Goal: Transaction & Acquisition: Purchase product/service

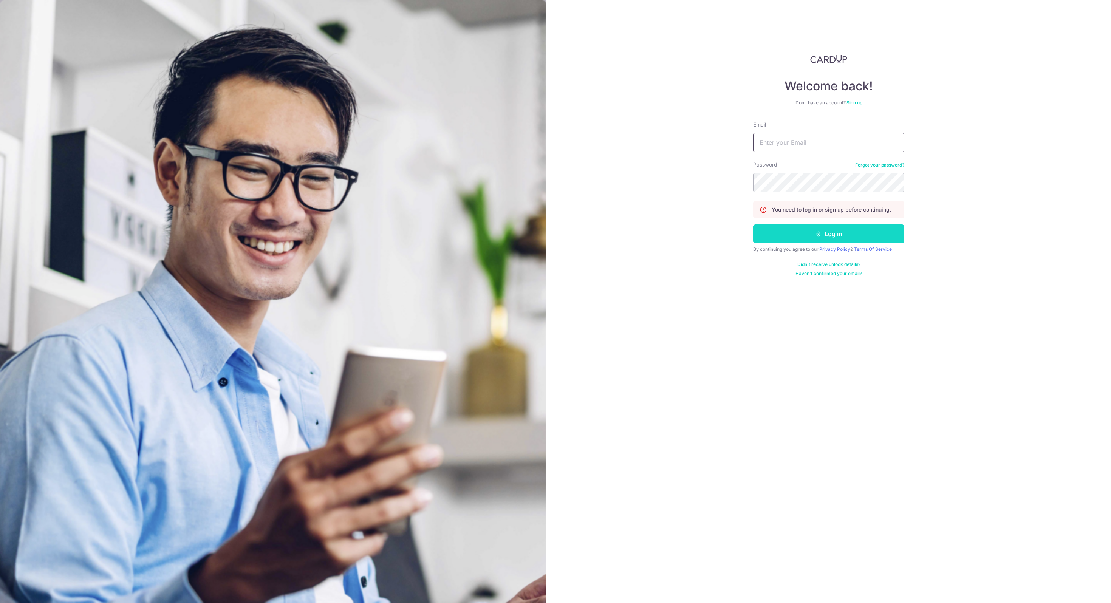
type input "[EMAIL_ADDRESS][DOMAIN_NAME]"
click at [822, 240] on button "Log in" at bounding box center [828, 233] width 151 height 19
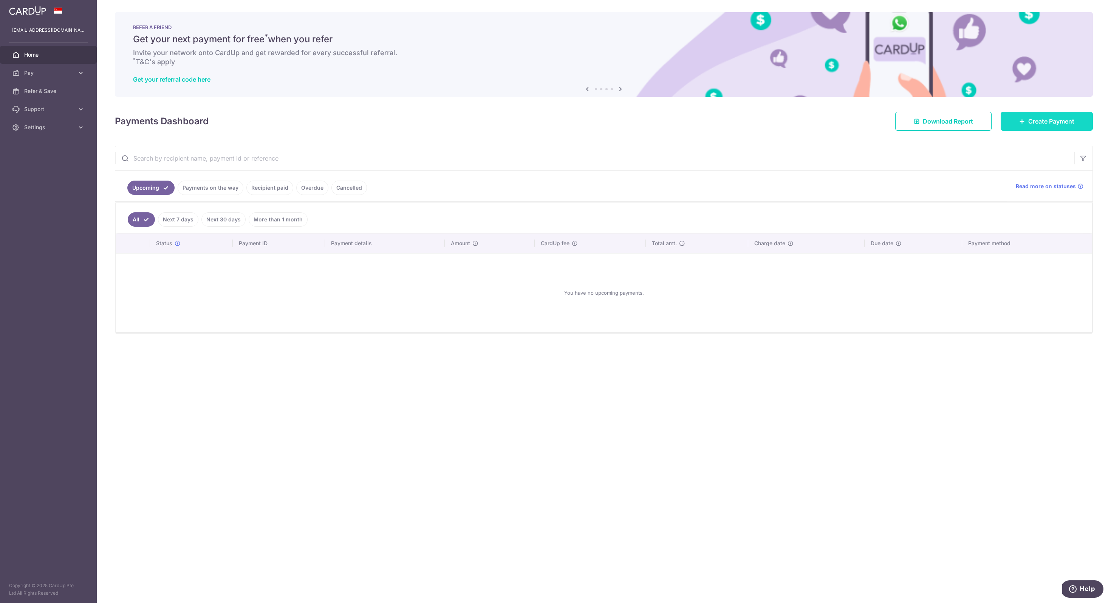
click at [1063, 126] on link "Create Payment" at bounding box center [1046, 121] width 92 height 19
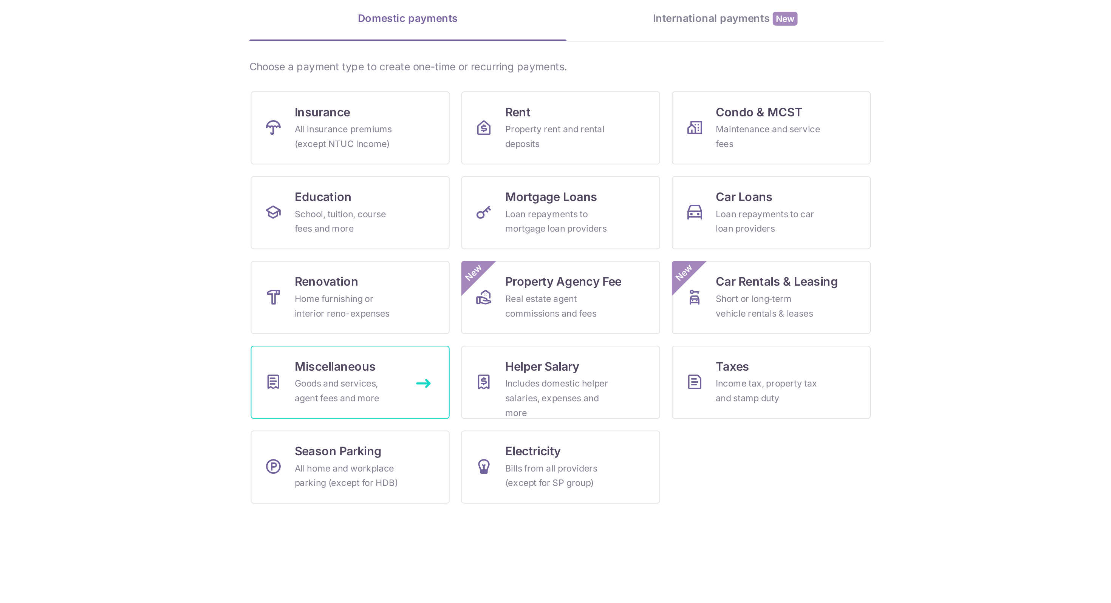
click at [483, 270] on link "Miscellaneous Goods and services, agent fees and more" at bounding box center [443, 269] width 103 height 38
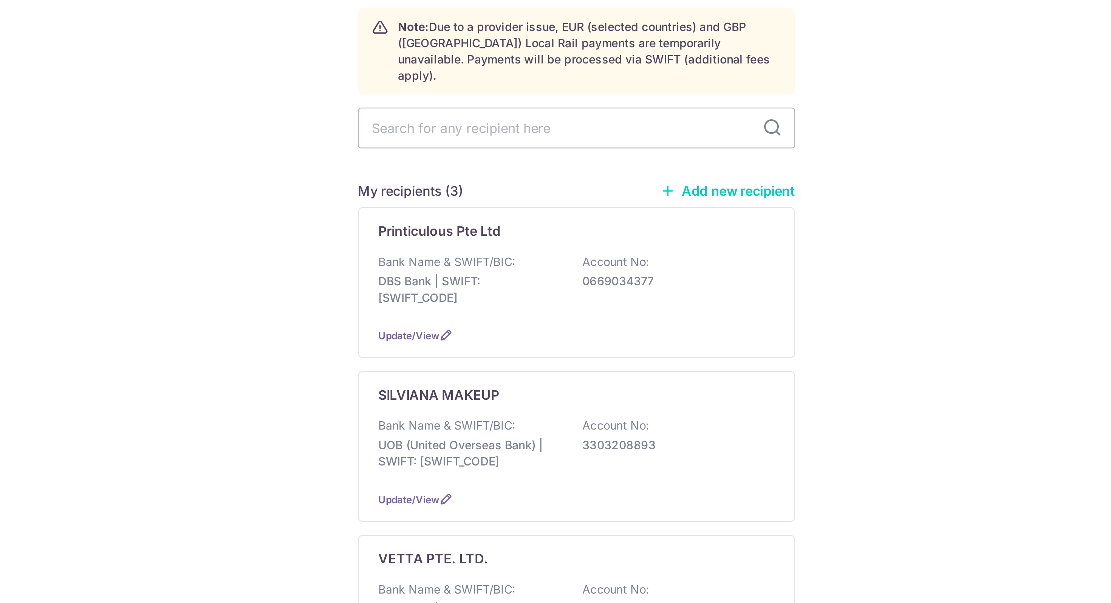
click at [601, 155] on link "Add new recipient" at bounding box center [625, 159] width 62 height 8
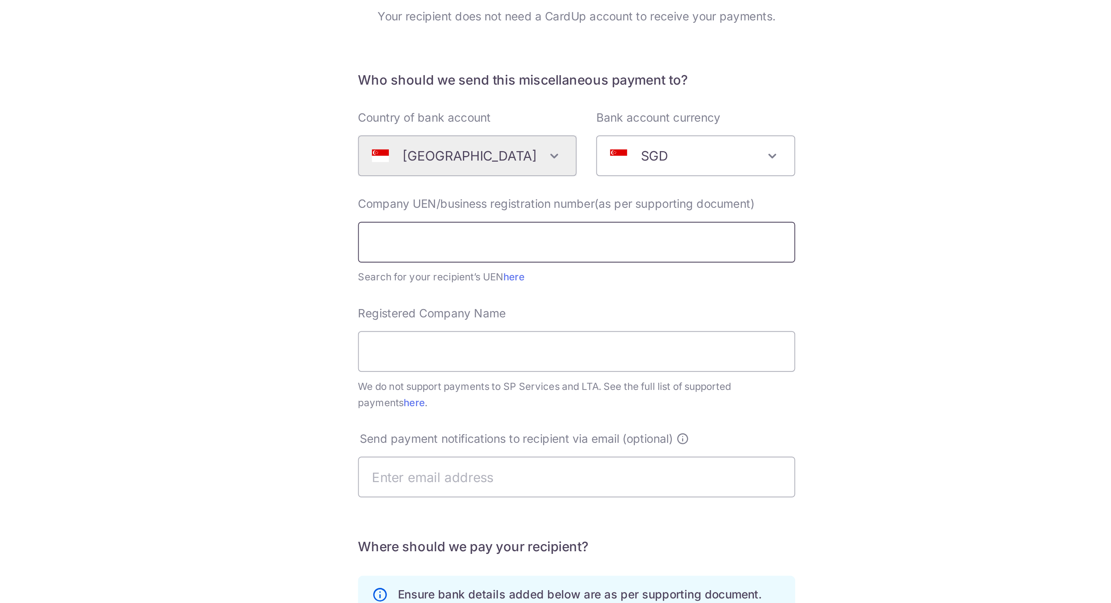
click at [485, 187] on input "text" at bounding box center [555, 182] width 202 height 19
paste input "202243598M"
type input "202243598M"
click at [473, 215] on span "Registered Company Name" at bounding box center [488, 215] width 68 height 6
click at [473, 224] on input "Registered Company Name" at bounding box center [555, 233] width 202 height 19
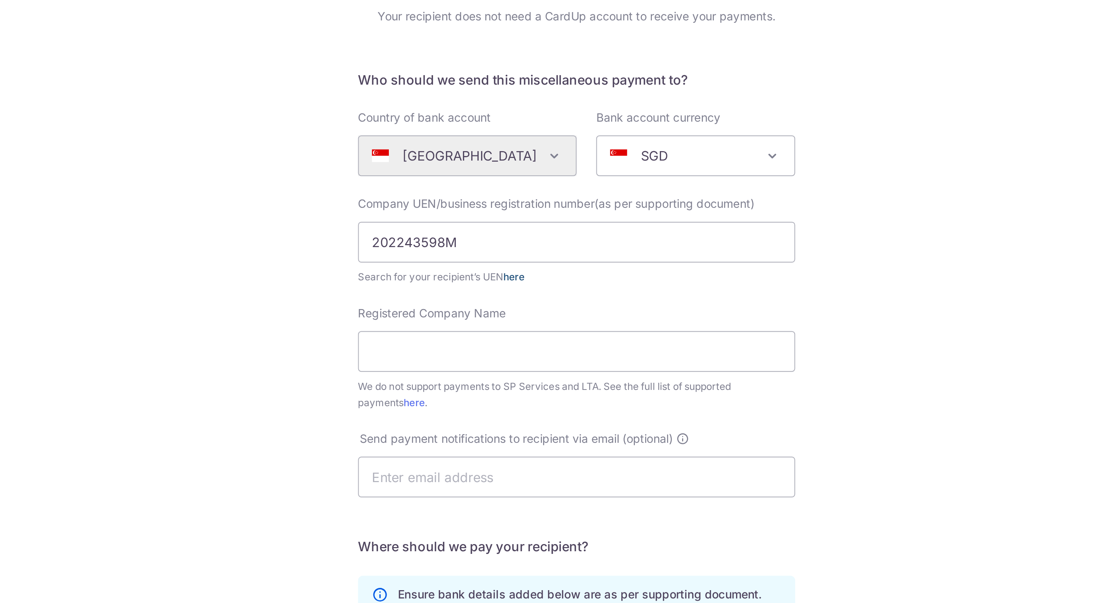
click at [528, 199] on link "here" at bounding box center [526, 199] width 10 height 6
click at [493, 236] on input "Registered Company Name" at bounding box center [555, 233] width 202 height 19
paste input "Wunder Rides Pte Ltd"
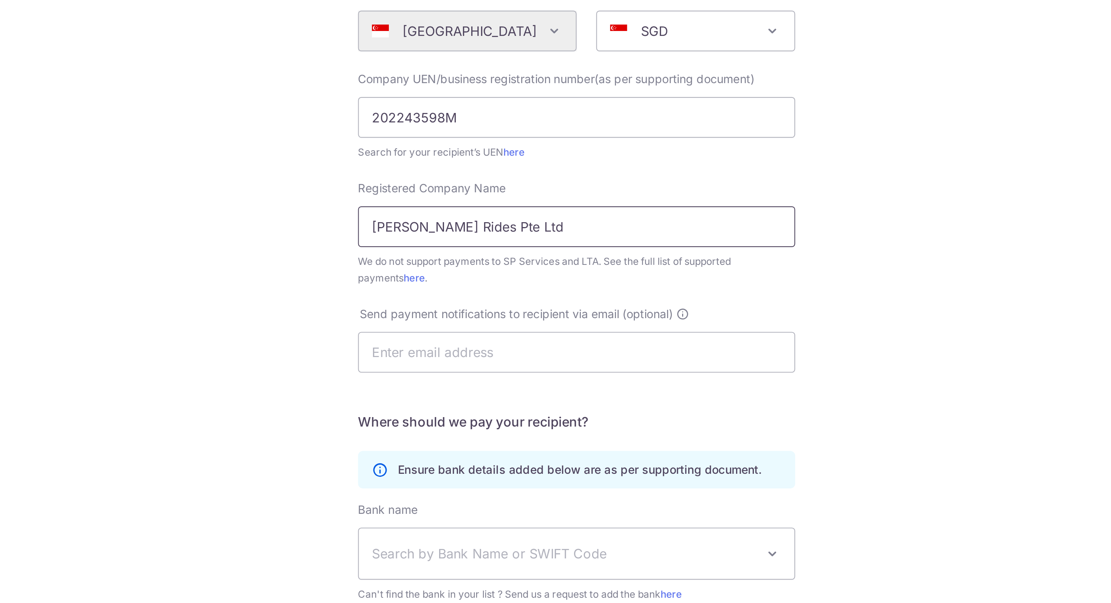
type input "[PERSON_NAME] Rides Pte Ltd"
drag, startPoint x: 454, startPoint y: 272, endPoint x: 577, endPoint y: 272, distance: 123.5
click at [577, 272] on label "Send payment notifications to recipient via email (optional)" at bounding box center [530, 274] width 153 height 8
click at [577, 272] on span "Send payment notifications to recipient via email (optional)" at bounding box center [527, 274] width 145 height 8
click at [497, 229] on input "[PERSON_NAME] Rides Pte Ltd" at bounding box center [555, 233] width 202 height 19
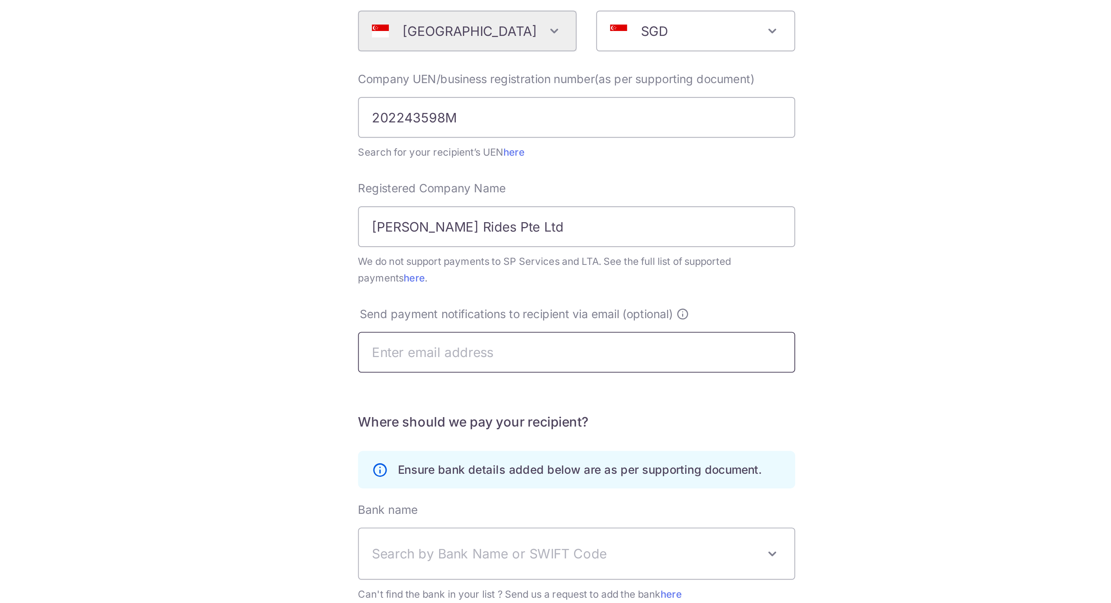
click at [475, 295] on input "text" at bounding box center [555, 291] width 202 height 19
paste input "Wunderrides@gmail.com"
type input "Wunderrides@gmail.com"
click at [451, 311] on div "Who would you like to pay? Your recipient does not need a CardUp account to rec…" at bounding box center [555, 321] width 1111 height 563
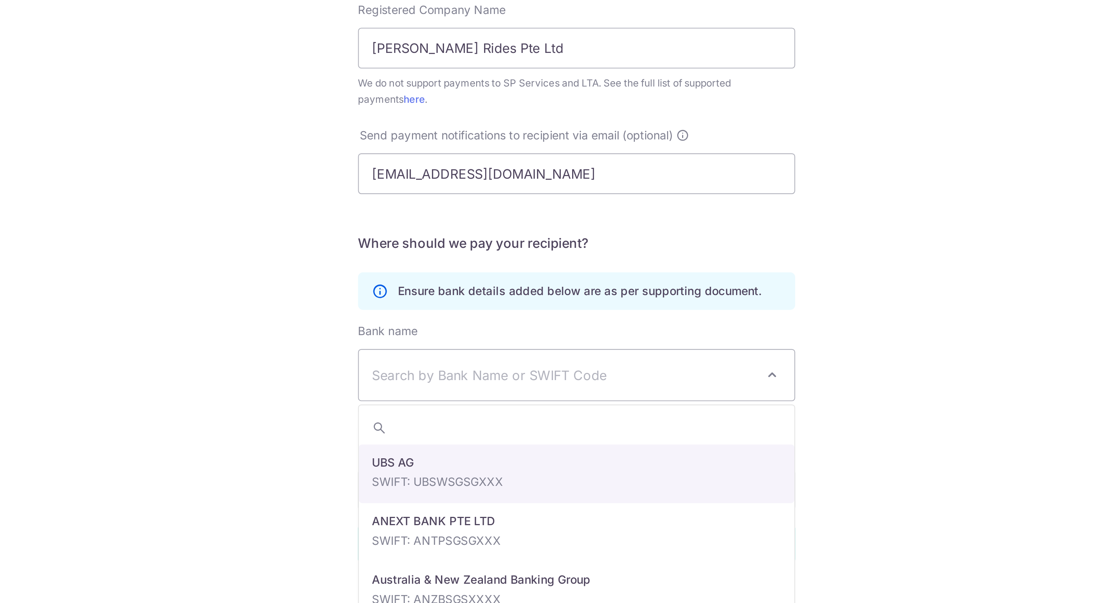
click at [465, 382] on span "Search by Bank Name or SWIFT Code" at bounding box center [549, 384] width 178 height 9
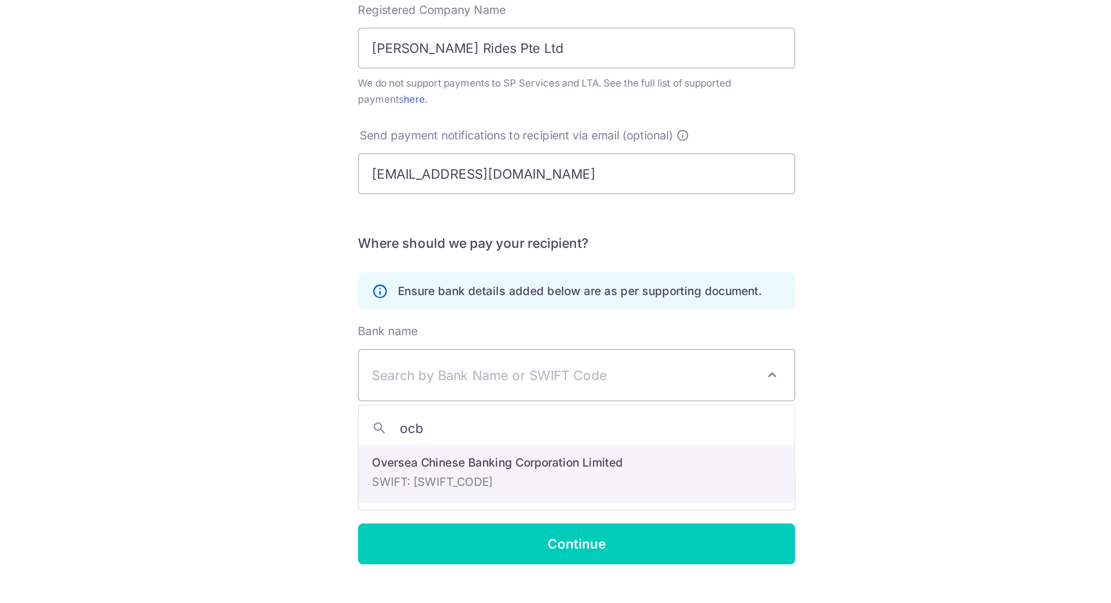
type input "ocb"
select select "12"
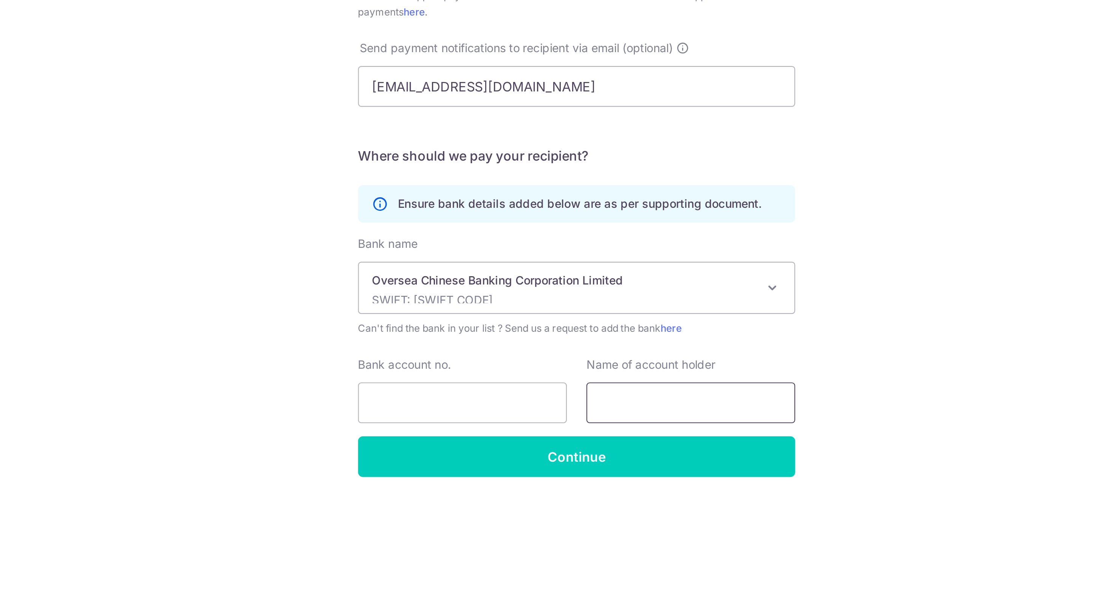
click at [586, 433] on input "text" at bounding box center [608, 438] width 97 height 19
paste input "Wunder Rides Pte. Ltd."
type input "Wunder Rides Pte. Ltd."
click at [511, 437] on input "Bank account no." at bounding box center [502, 438] width 97 height 19
click at [418, 419] on div "Who would you like to pay? Your recipient does not need a CardUp account to rec…" at bounding box center [555, 321] width 1111 height 563
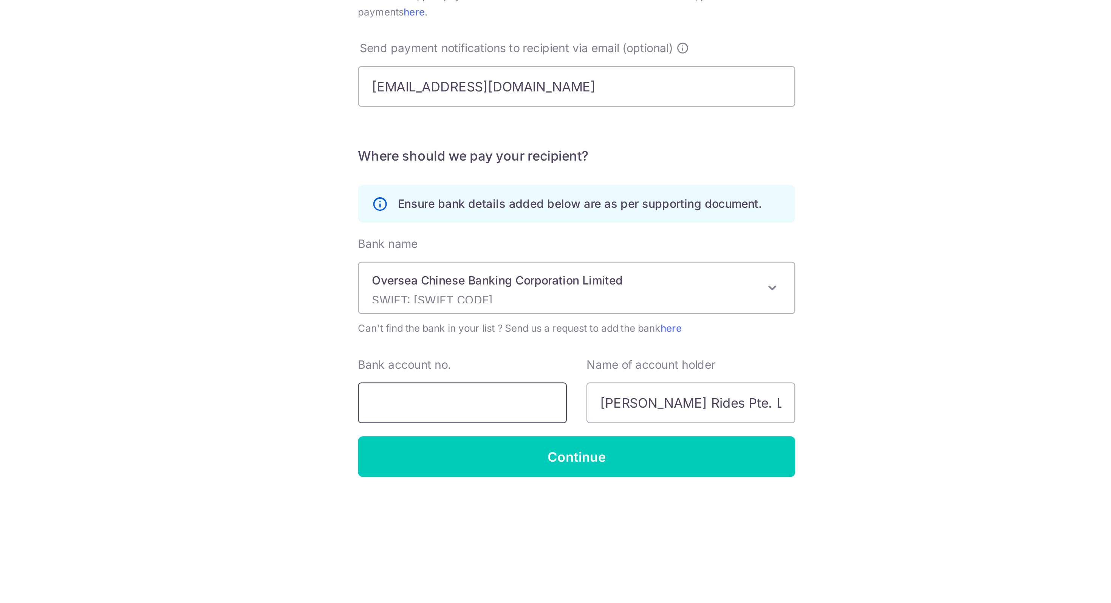
click at [504, 435] on input "Bank account no." at bounding box center [502, 438] width 97 height 19
paste input "596339374001"
type input "596339374001"
click at [423, 438] on div "Who would you like to pay? Your recipient does not need a CardUp account to rec…" at bounding box center [555, 321] width 1111 height 563
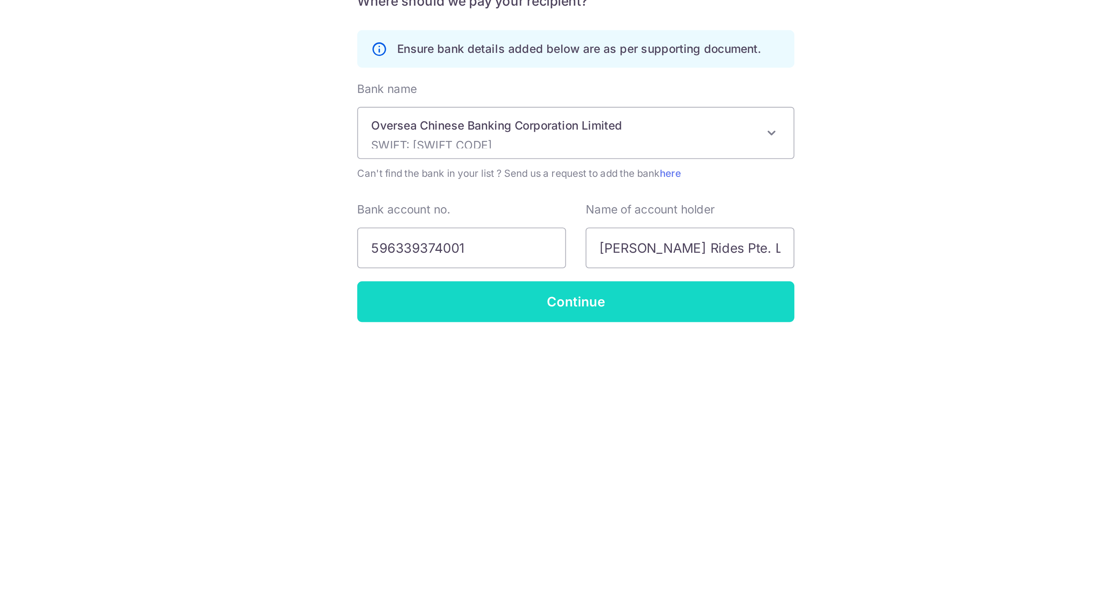
click at [551, 469] on input "Continue" at bounding box center [555, 463] width 202 height 19
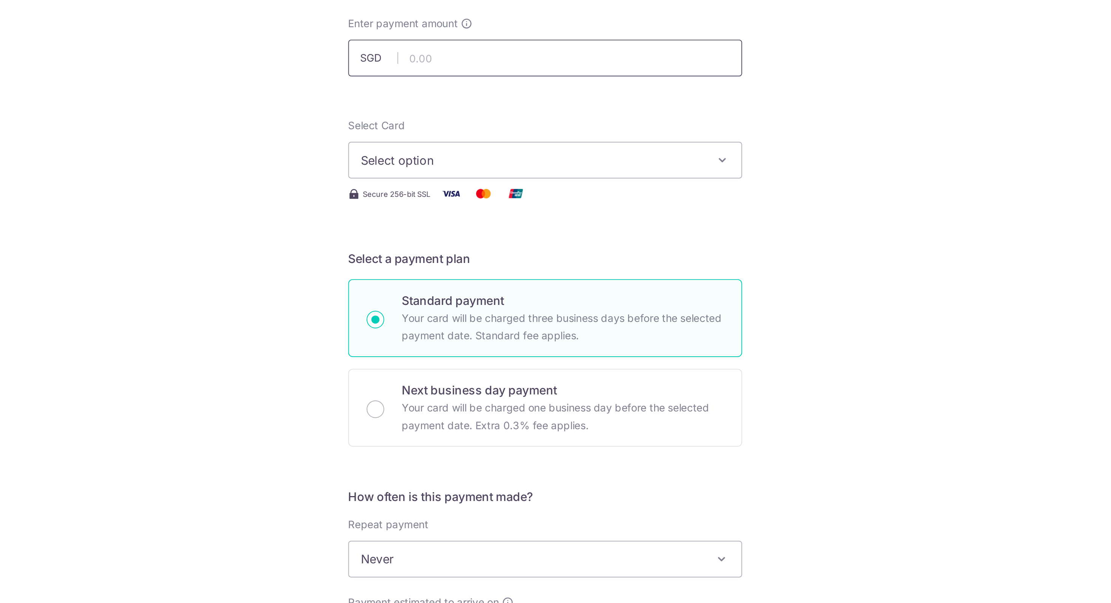
click at [523, 109] on input "text" at bounding box center [555, 111] width 202 height 19
paste input "1,601.20"
type input "1,601.20"
click at [510, 162] on span "Select option" at bounding box center [548, 163] width 176 height 9
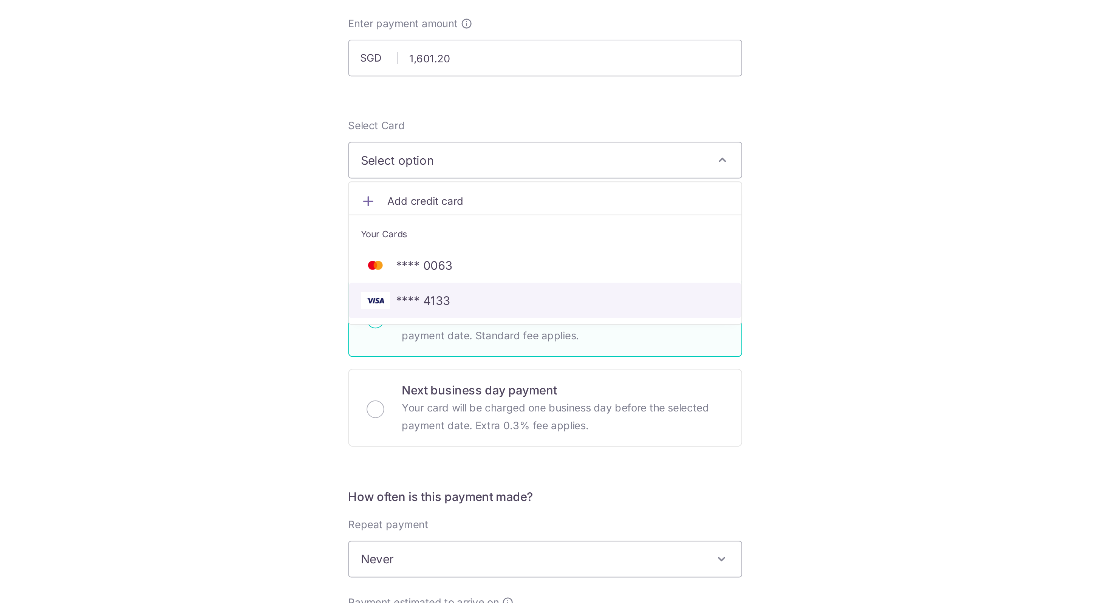
click at [504, 236] on span "**** 4133" at bounding box center [493, 235] width 28 height 9
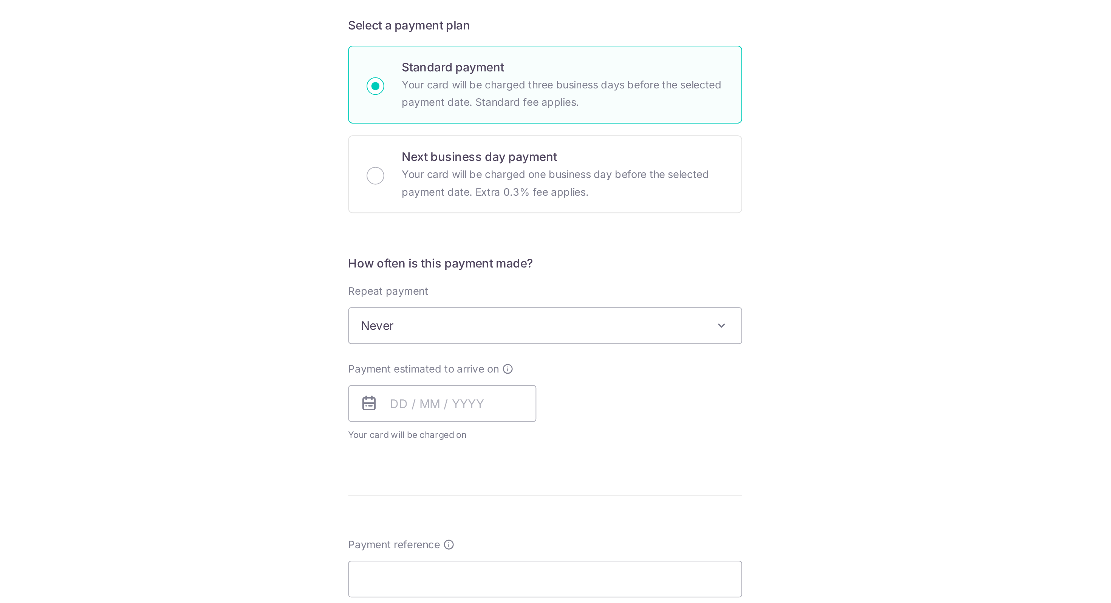
scroll to position [119, 0]
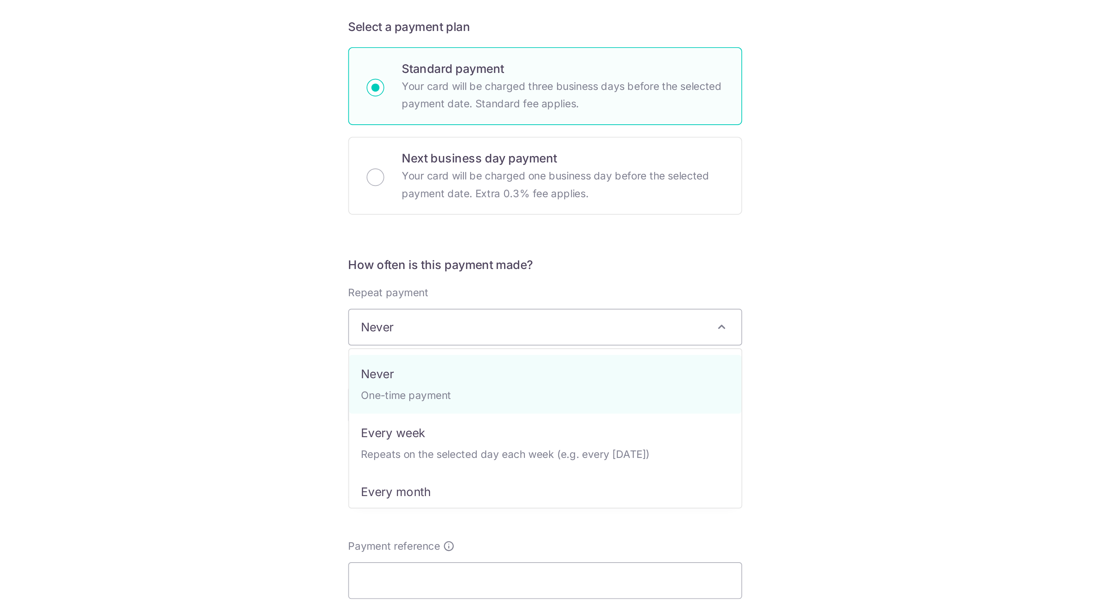
click at [497, 252] on span "Never" at bounding box center [555, 249] width 202 height 18
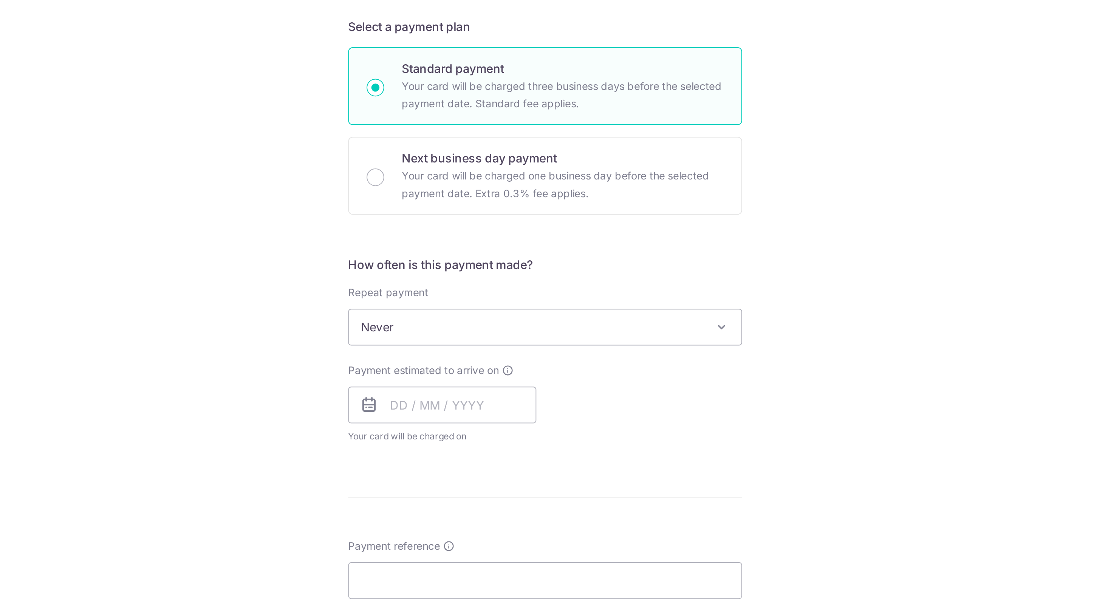
scroll to position [120, 0]
click at [483, 284] on input "text" at bounding box center [502, 288] width 97 height 19
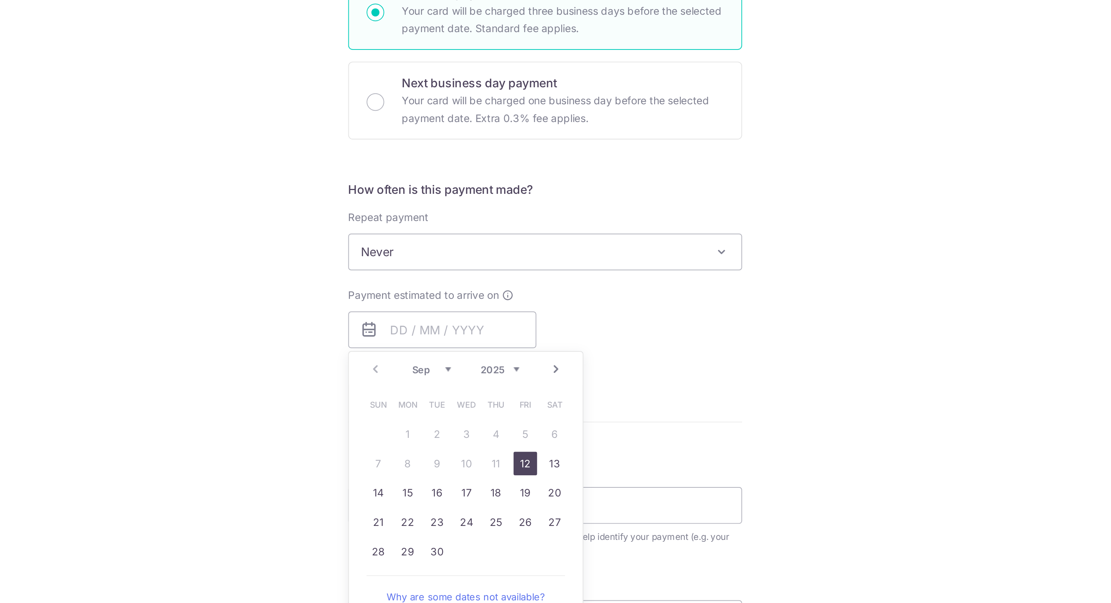
click at [546, 360] on link "12" at bounding box center [545, 357] width 12 height 12
type input "12/09/2025"
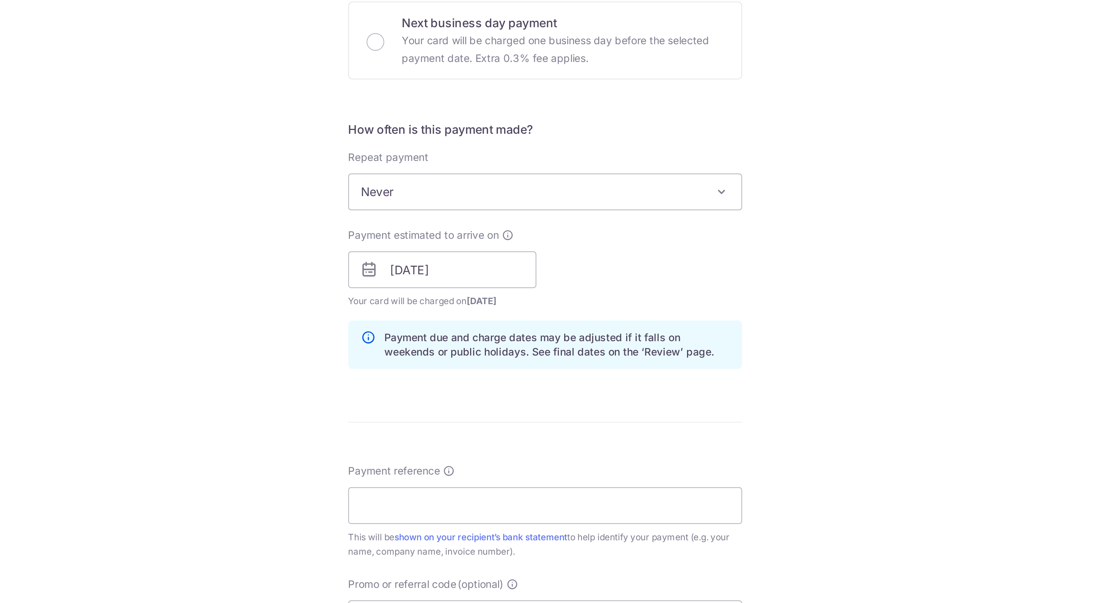
scroll to position [151, 0]
click at [528, 375] on input "Payment reference" at bounding box center [555, 379] width 202 height 19
paste input "16 Nov YH"
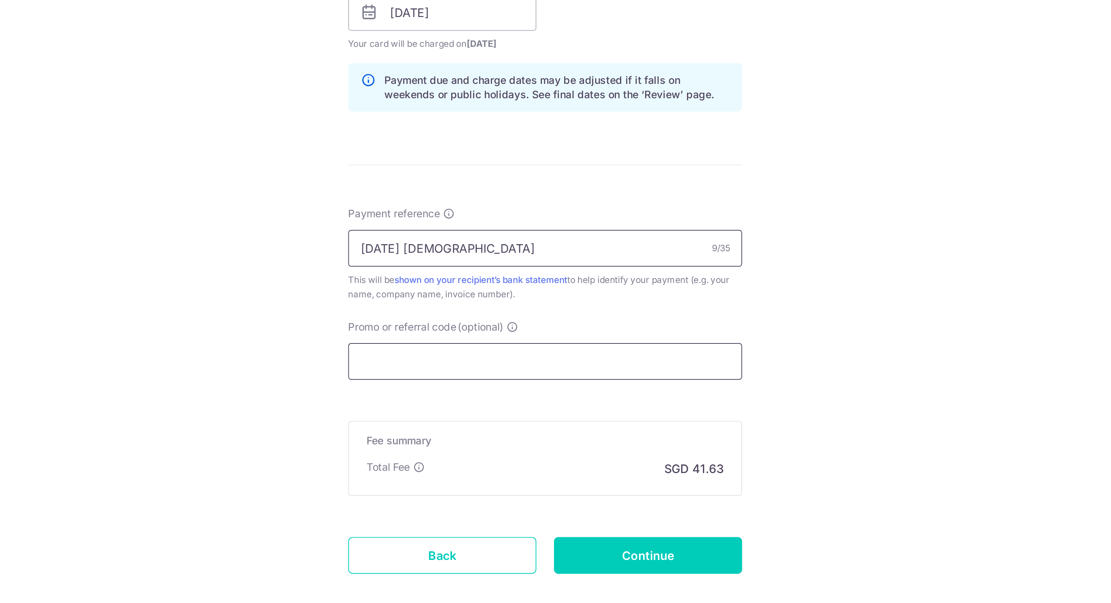
type input "16 Nov YH"
click at [552, 439] on input "Promo or referral code (optional)" at bounding box center [555, 437] width 202 height 19
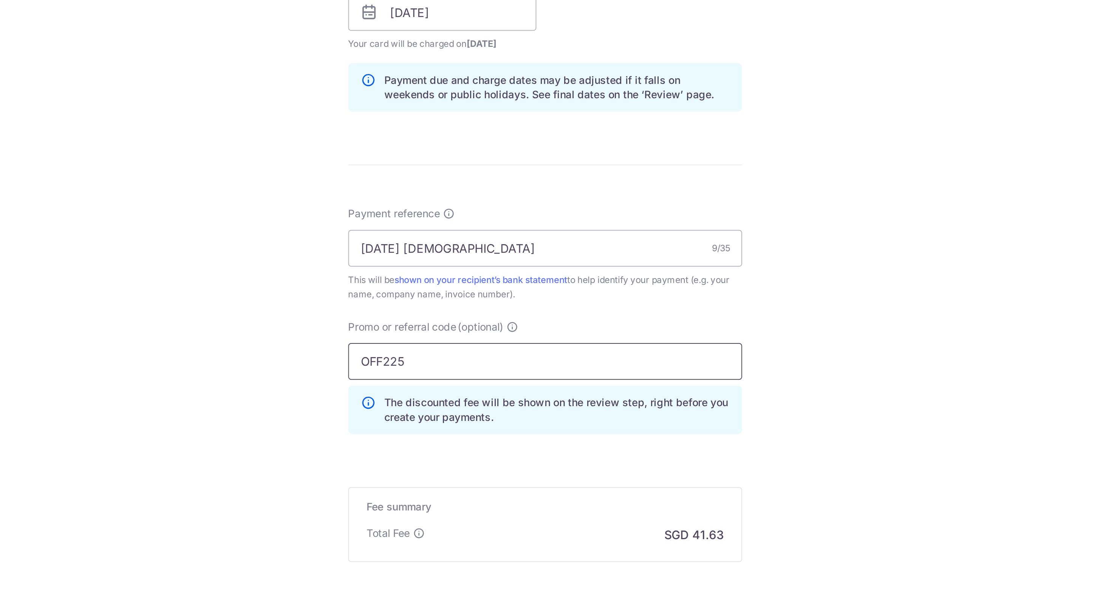
scroll to position [181, 0]
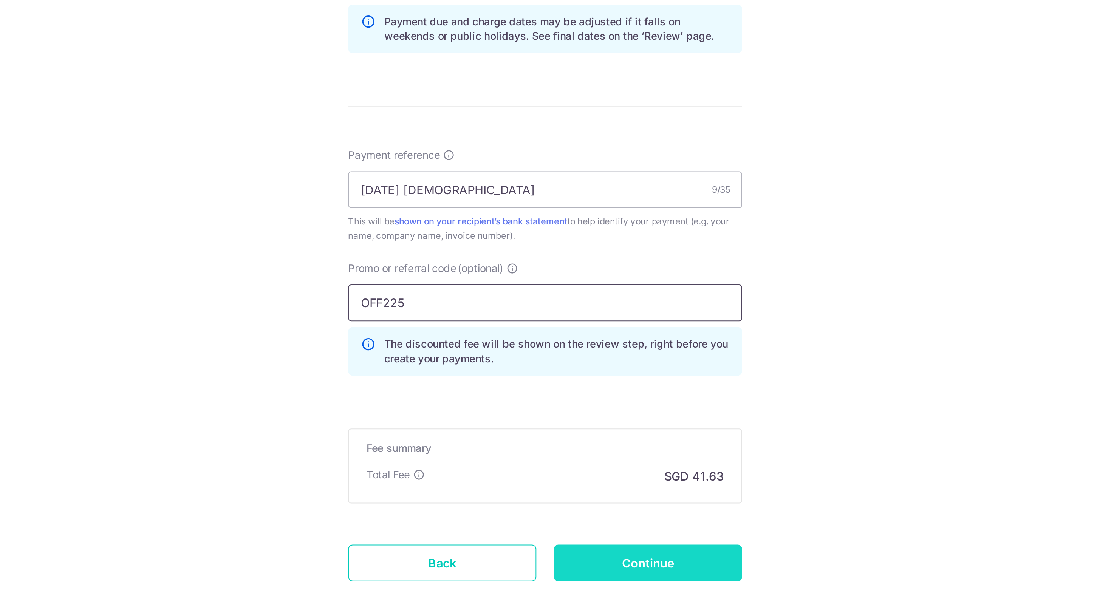
type input "OFF225"
click at [597, 545] on input "Continue" at bounding box center [608, 540] width 97 height 19
type input "Create Schedule"
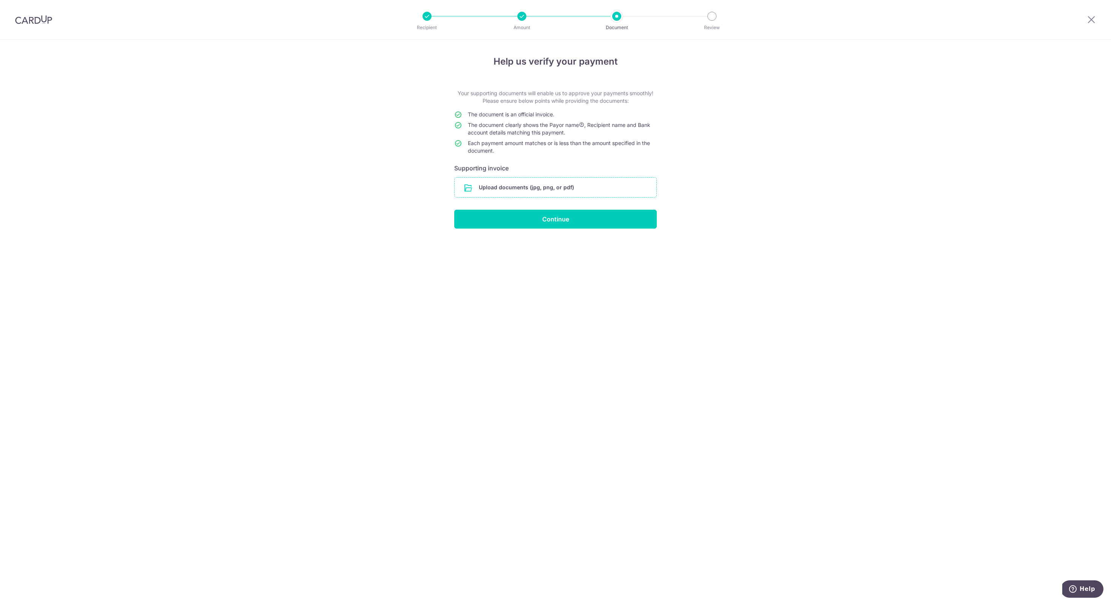
click at [532, 184] on input "file" at bounding box center [555, 188] width 202 height 20
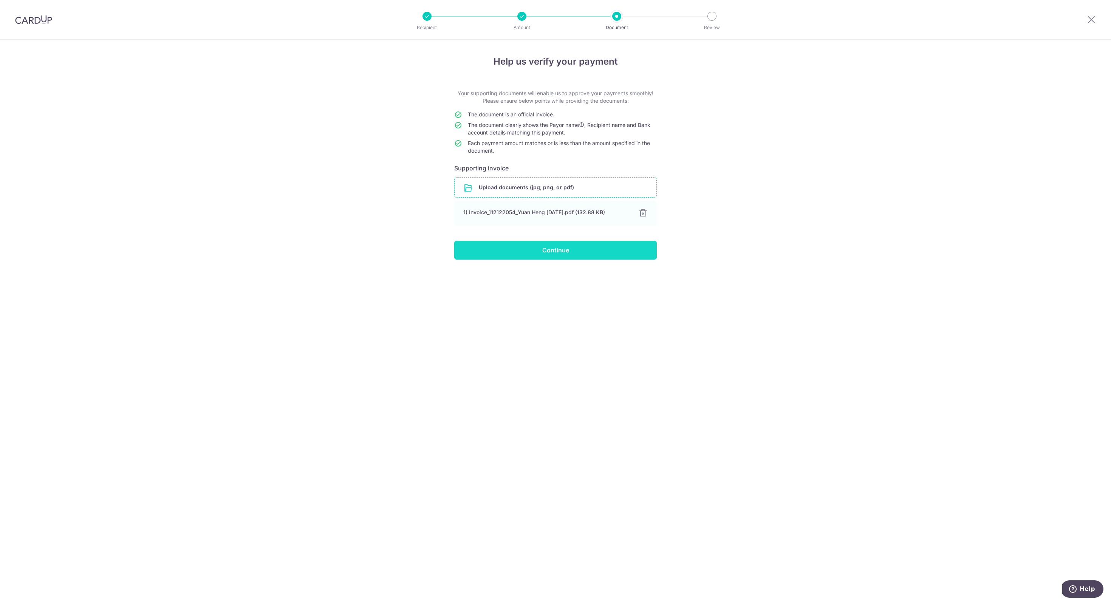
click at [579, 252] on input "Continue" at bounding box center [555, 250] width 202 height 19
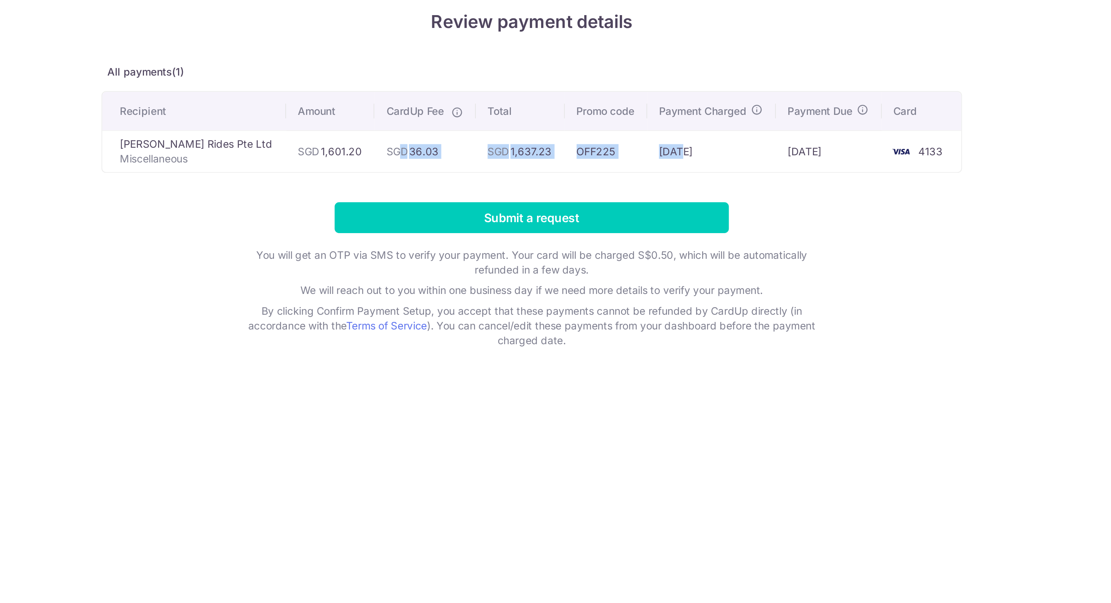
drag, startPoint x: 470, startPoint y: 129, endPoint x: 624, endPoint y: 128, distance: 154.1
click at [624, 128] on tr "[PERSON_NAME] Rides Pte Ltd Miscellaneous SGD 1,601.20 SGD 36.03 SGD 1,637.23 O…" at bounding box center [555, 128] width 441 height 22
click at [624, 128] on td "[DATE]" at bounding box center [648, 128] width 66 height 22
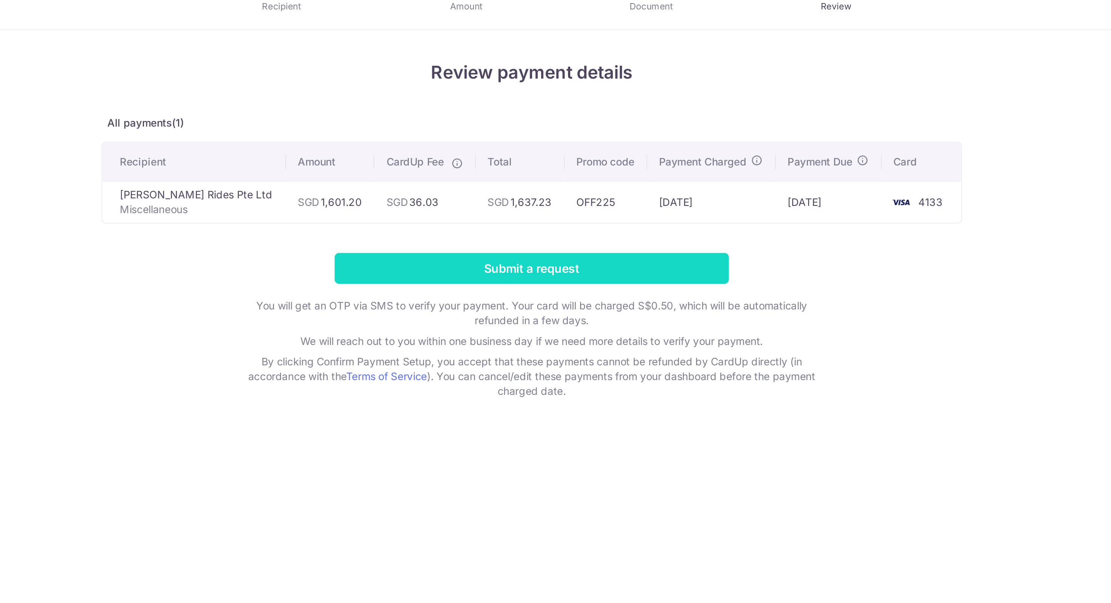
click at [579, 162] on input "Submit a request" at bounding box center [555, 162] width 202 height 16
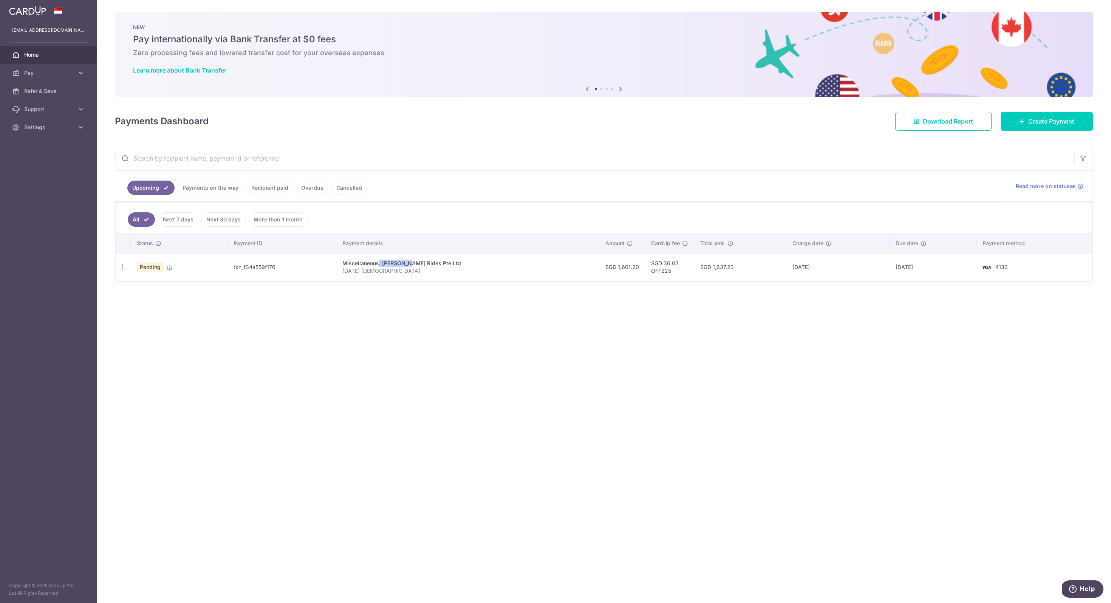
drag, startPoint x: 396, startPoint y: 265, endPoint x: 368, endPoint y: 265, distance: 27.6
click at [368, 265] on div "Miscellaneous. [PERSON_NAME] Rides Pte Ltd" at bounding box center [467, 264] width 251 height 8
